Goal: Task Accomplishment & Management: Manage account settings

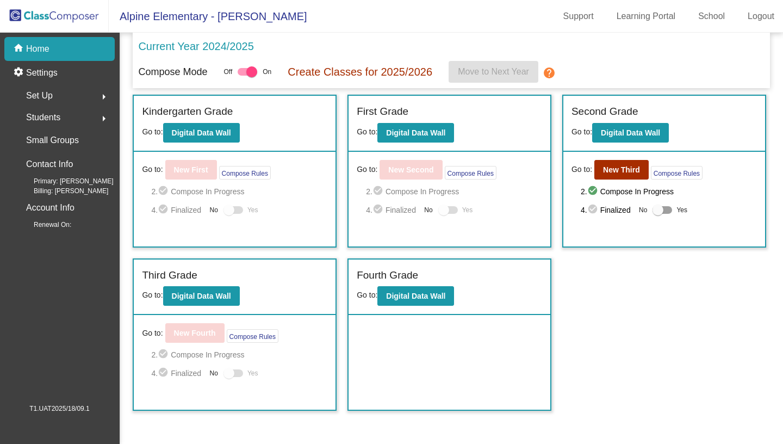
click at [82, 90] on div "Set Up arrow_right" at bounding box center [63, 96] width 104 height 22
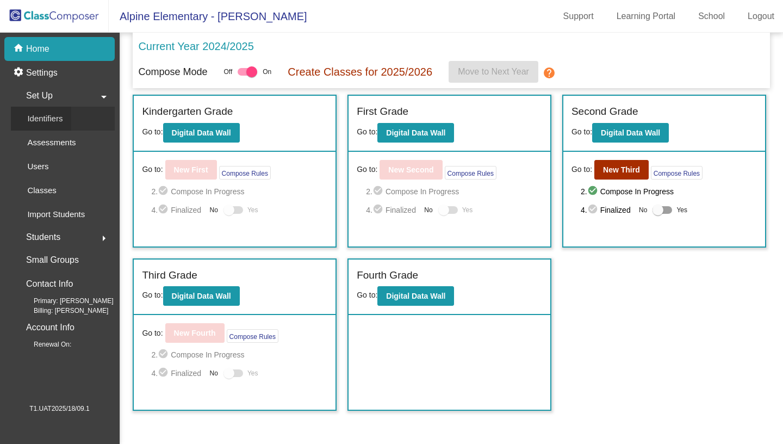
click at [78, 114] on link "Identifiers" at bounding box center [63, 119] width 104 height 24
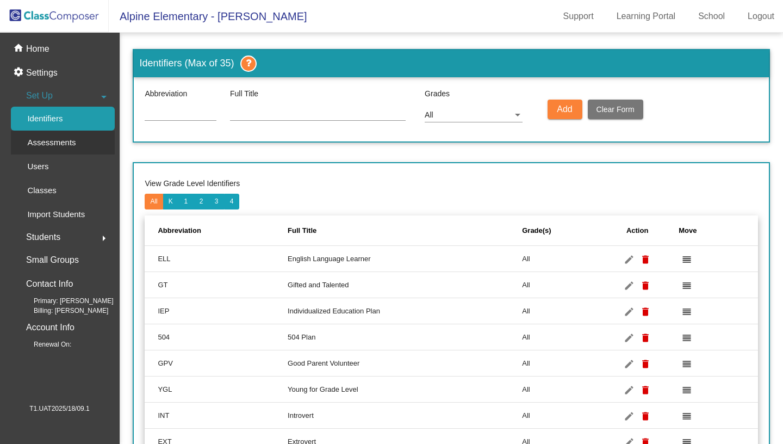
click at [70, 136] on p "Assessments" at bounding box center [51, 142] width 48 height 13
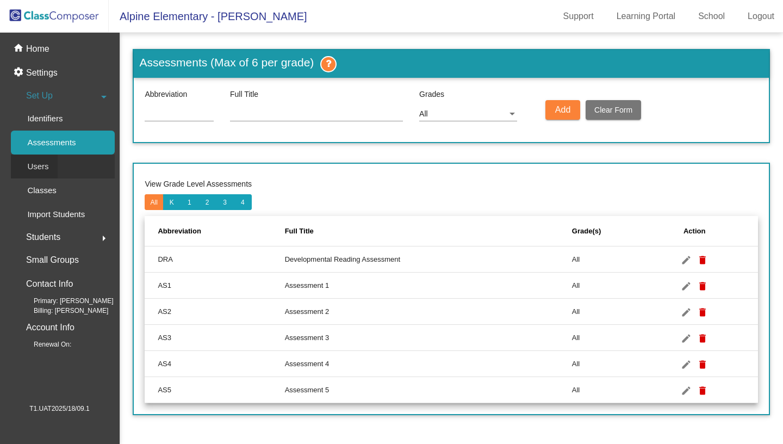
click at [63, 165] on link "Users" at bounding box center [63, 166] width 104 height 24
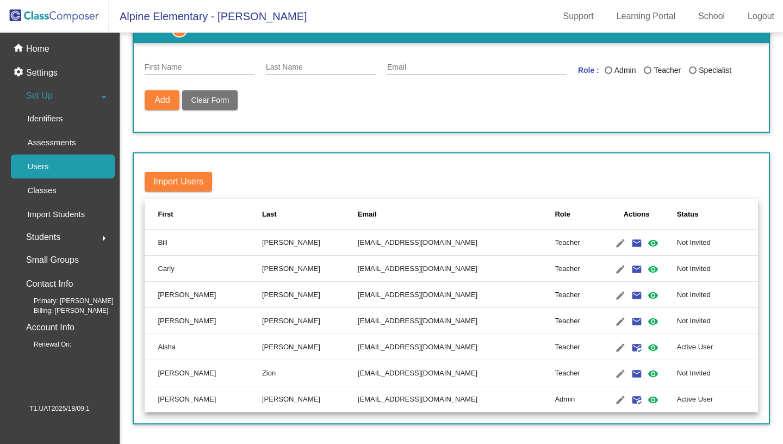
click at [204, 66] on input "First Name" at bounding box center [200, 67] width 110 height 9
type input "test"
click at [292, 62] on div "Last Name" at bounding box center [321, 64] width 110 height 21
type input "test"
click at [411, 70] on input "Email" at bounding box center [477, 67] width 180 height 9
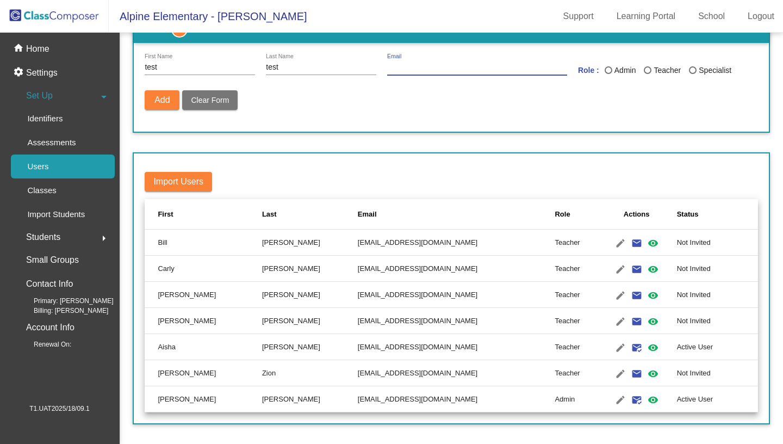
paste input "[EMAIL_ADDRESS][DOMAIN_NAME]"
type input "[EMAIL_ADDRESS][DOMAIN_NAME]"
click at [643, 72] on label "Admin" at bounding box center [624, 70] width 40 height 11
click at [608, 74] on input "Admin" at bounding box center [608, 74] width 1 height 1
radio input "true"
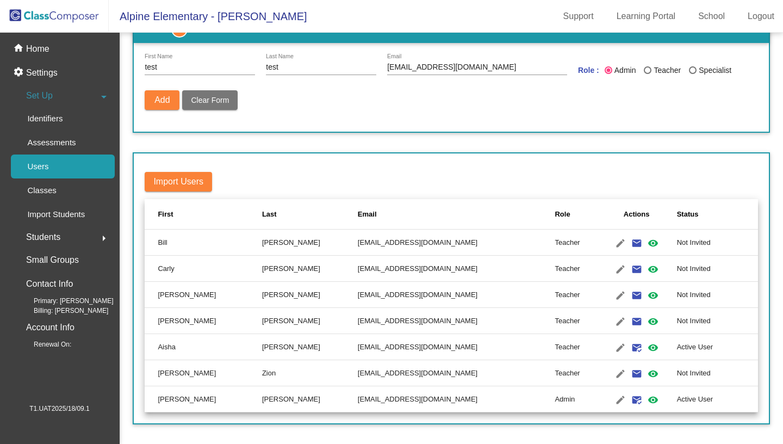
click at [616, 76] on mat-radio-button "Admin" at bounding box center [624, 72] width 40 height 15
click at [608, 72] on div "Last Name" at bounding box center [608, 70] width 4 height 4
click at [608, 74] on input "Admin" at bounding box center [608, 74] width 1 height 1
click at [611, 69] on div "Last Name" at bounding box center [608, 70] width 8 height 8
click at [608, 74] on input "Admin" at bounding box center [608, 74] width 1 height 1
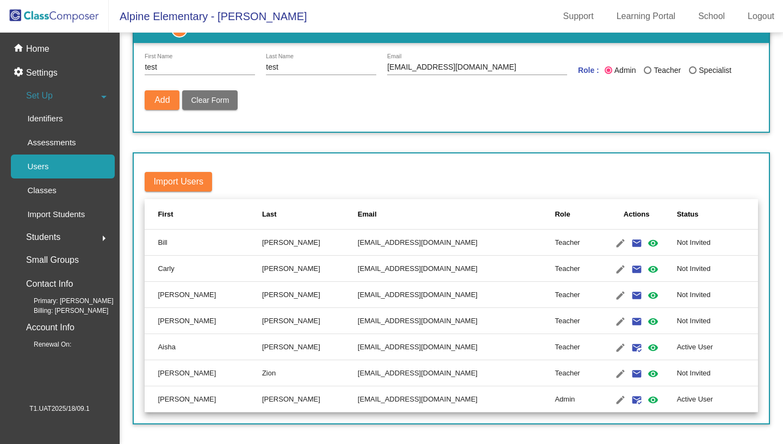
click at [646, 71] on div "Last Name" at bounding box center [648, 70] width 8 height 8
click at [647, 74] on input "Teacher" at bounding box center [647, 74] width 1 height 1
radio input "true"
click at [630, 393] on mat-icon "mark_email_read" at bounding box center [636, 399] width 13 height 13
radio input "false"
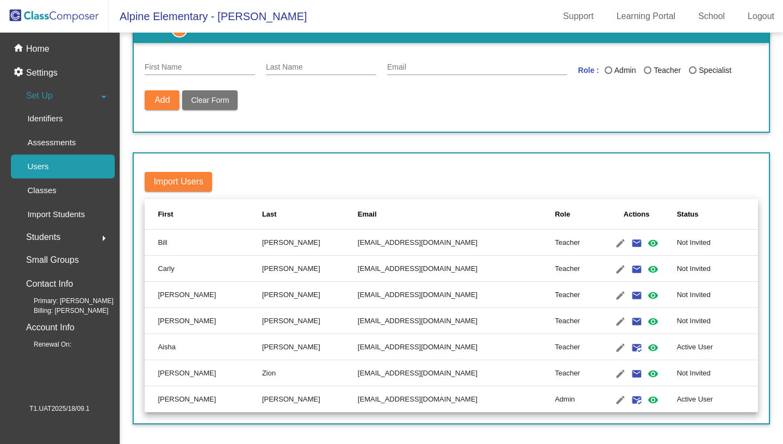
click at [178, 67] on input "First Name" at bounding box center [200, 67] width 110 height 9
type input "test"
click at [317, 73] on div "Last Name" at bounding box center [321, 64] width 110 height 21
type input "test"
click at [435, 62] on div "Email" at bounding box center [477, 64] width 180 height 21
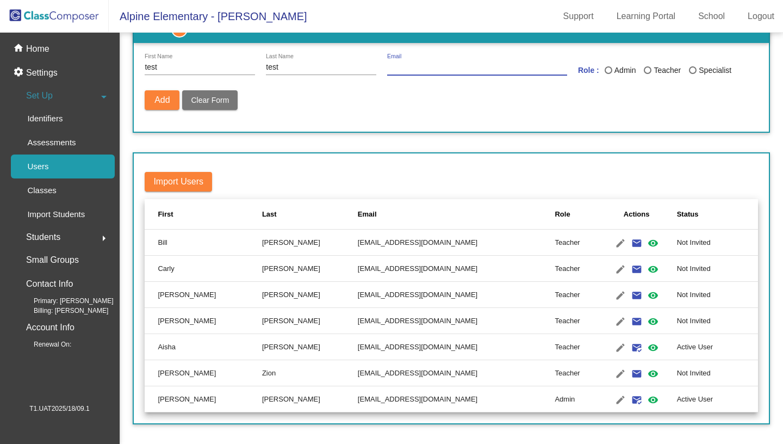
paste input "[EMAIL_ADDRESS][DOMAIN_NAME]"
type input "[EMAIL_ADDRESS][DOMAIN_NAME]"
click at [647, 73] on div "Last Name" at bounding box center [648, 70] width 8 height 8
click at [647, 74] on input "Teacher" at bounding box center [647, 74] width 1 height 1
radio input "true"
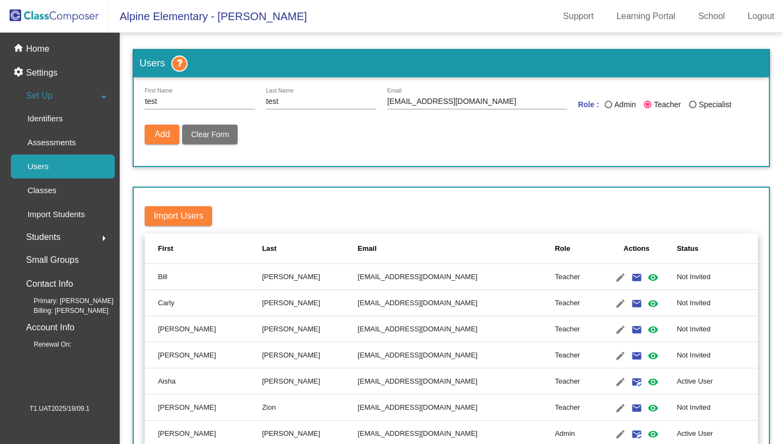
click at [155, 143] on button "Add" at bounding box center [162, 134] width 35 height 20
radio input "false"
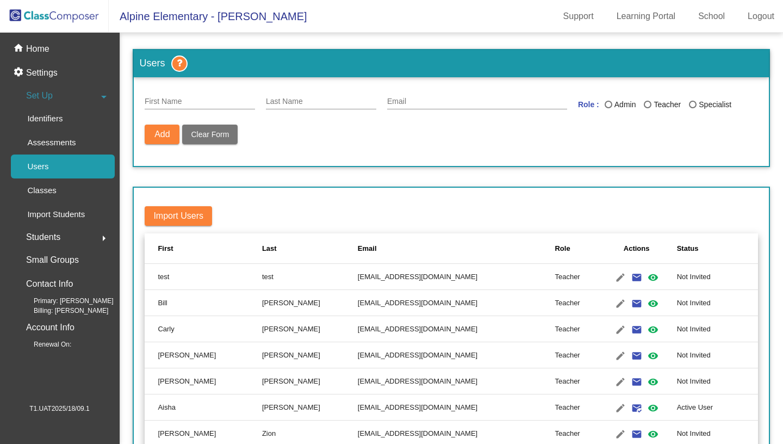
click at [505, 278] on td "[EMAIL_ADDRESS][DOMAIN_NAME]" at bounding box center [456, 277] width 197 height 26
click at [679, 279] on td "Not Invited" at bounding box center [717, 277] width 81 height 26
drag, startPoint x: 679, startPoint y: 279, endPoint x: 472, endPoint y: 271, distance: 207.3
click at [472, 271] on tr "test test [EMAIL_ADDRESS][DOMAIN_NAME] Teacher edit email mark_email_read visib…" at bounding box center [451, 277] width 613 height 26
click at [388, 286] on td "[EMAIL_ADDRESS][DOMAIN_NAME]" at bounding box center [456, 277] width 197 height 26
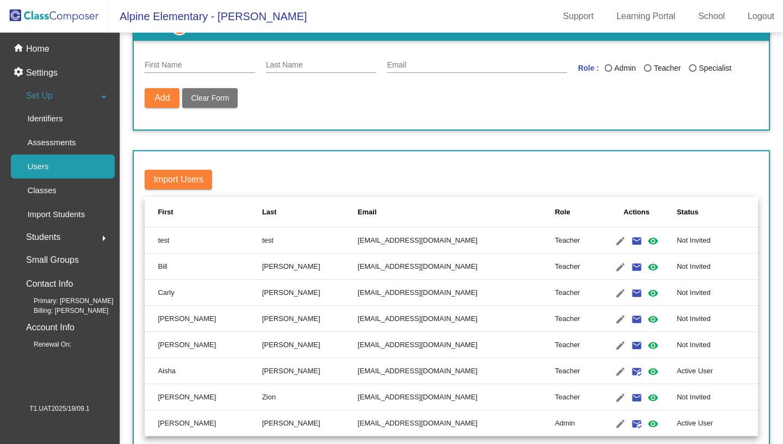
scroll to position [61, 0]
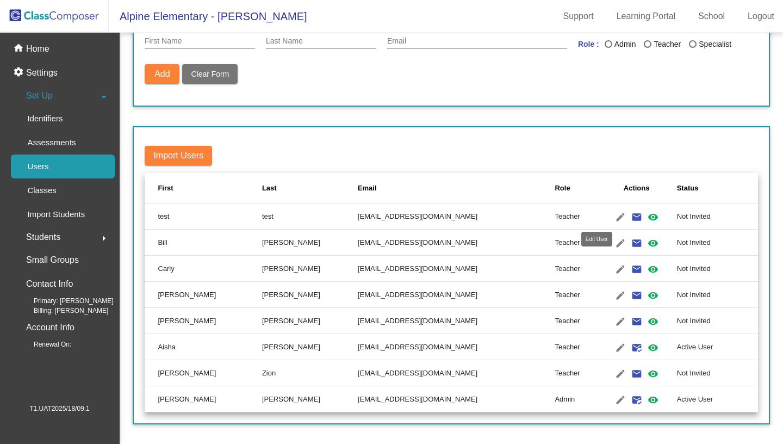
click at [614, 218] on mat-icon "edit" at bounding box center [620, 216] width 13 height 13
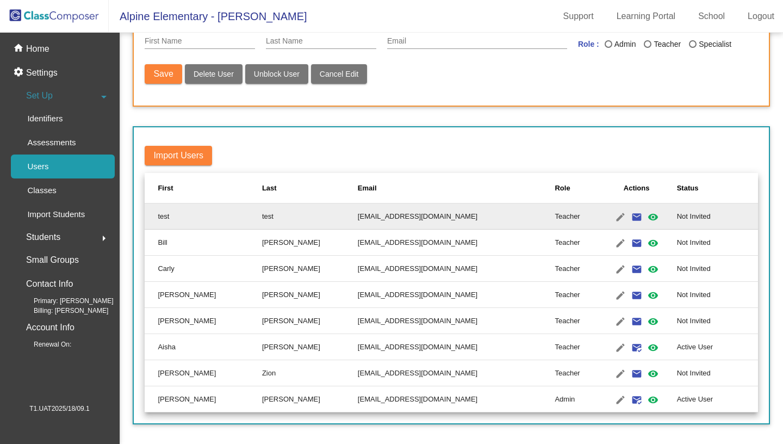
type input "test"
type input "[EMAIL_ADDRESS][DOMAIN_NAME]"
radio input "true"
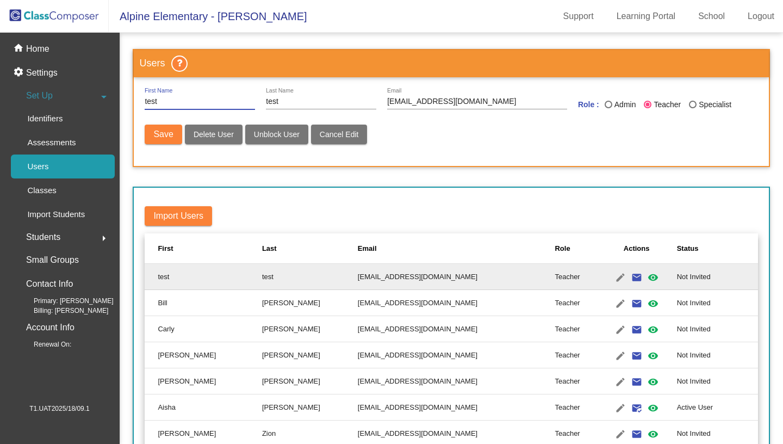
scroll to position [0, 0]
click at [217, 141] on button "Delete User" at bounding box center [214, 134] width 58 height 20
radio input "false"
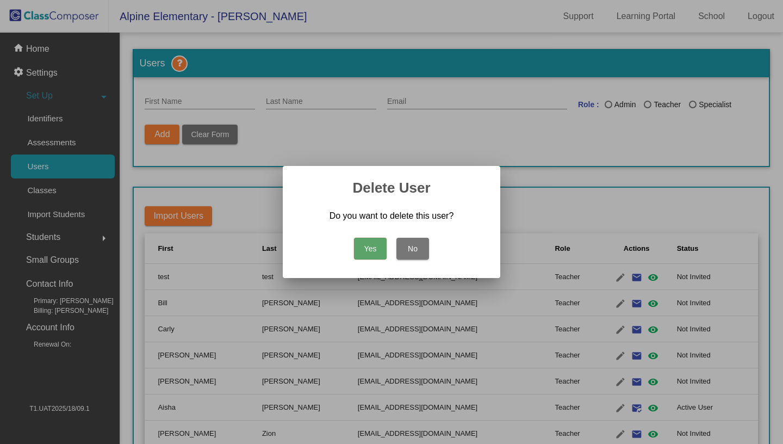
click at [376, 244] on button "Yes" at bounding box center [370, 249] width 33 height 22
